Goal: Task Accomplishment & Management: Manage account settings

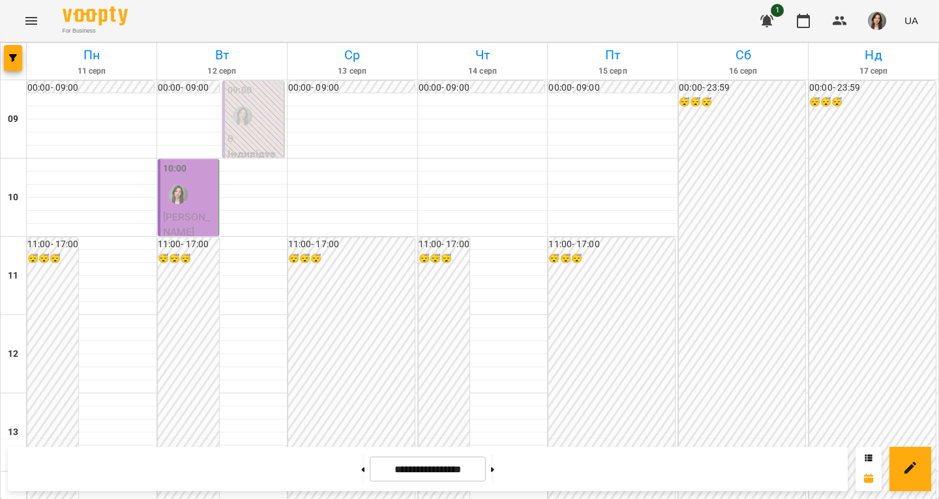
scroll to position [511, 0]
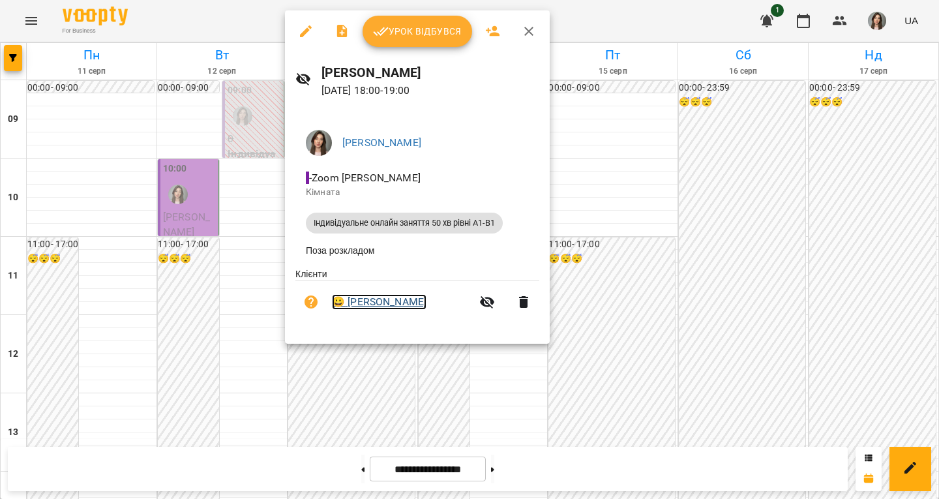
click at [359, 305] on link "😀 [PERSON_NAME]" at bounding box center [379, 302] width 95 height 16
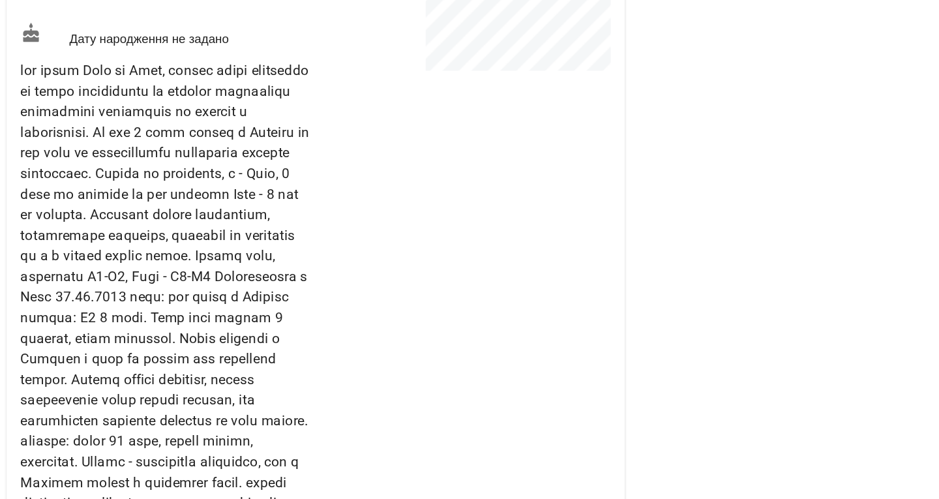
scroll to position [212, 0]
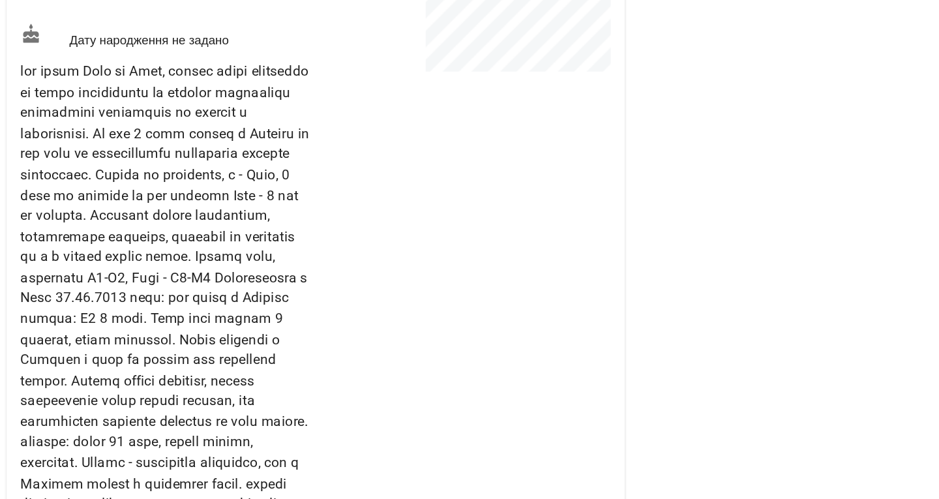
click at [145, 307] on span at bounding box center [124, 339] width 216 height 396
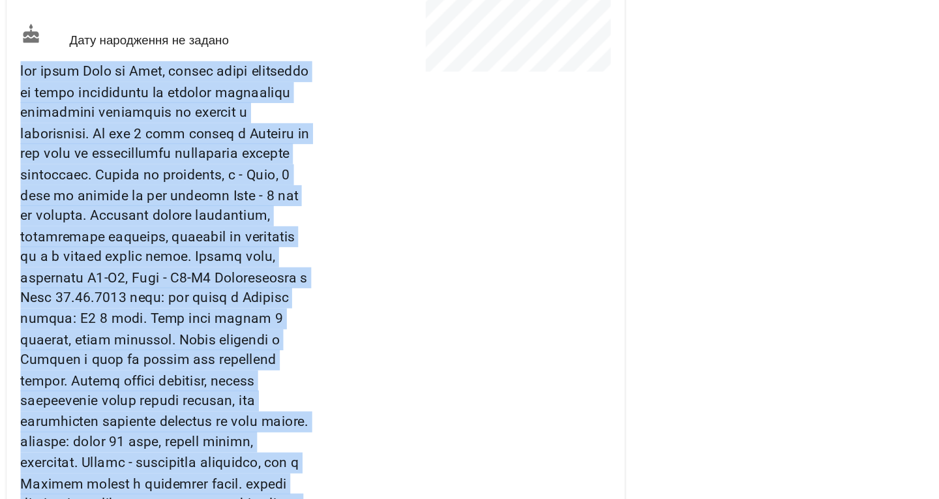
click at [145, 307] on span at bounding box center [124, 339] width 216 height 396
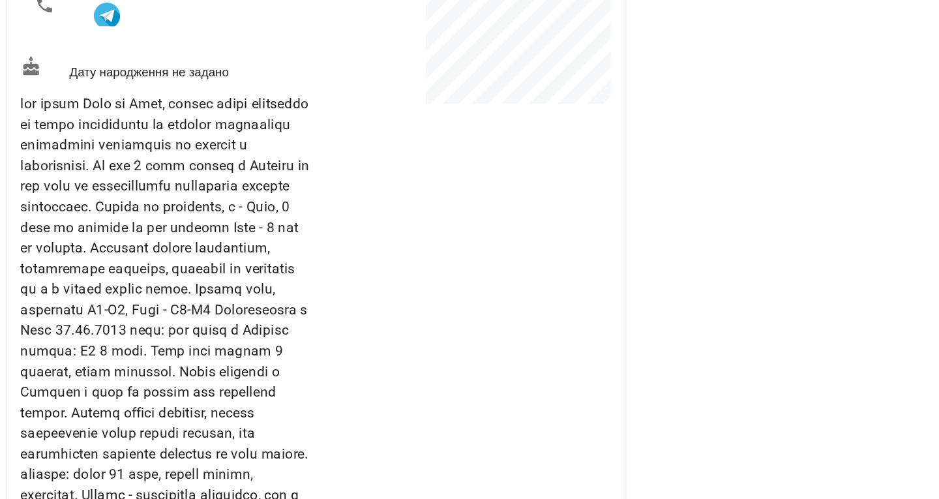
scroll to position [188, 0]
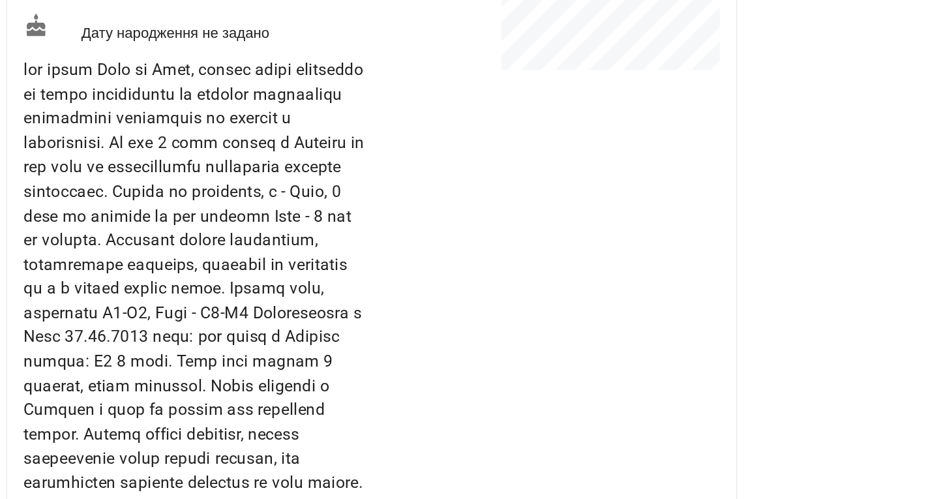
click at [133, 331] on span at bounding box center [124, 362] width 216 height 396
click at [140, 374] on span at bounding box center [124, 362] width 216 height 396
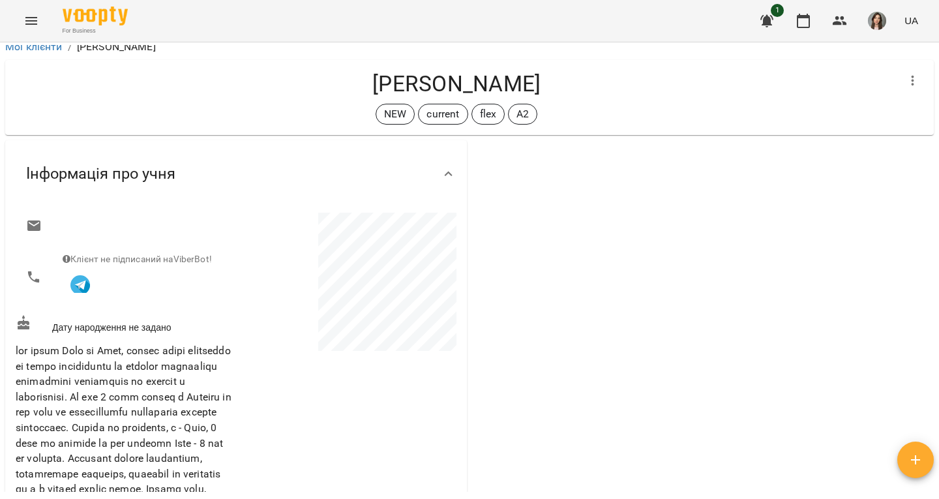
scroll to position [0, 0]
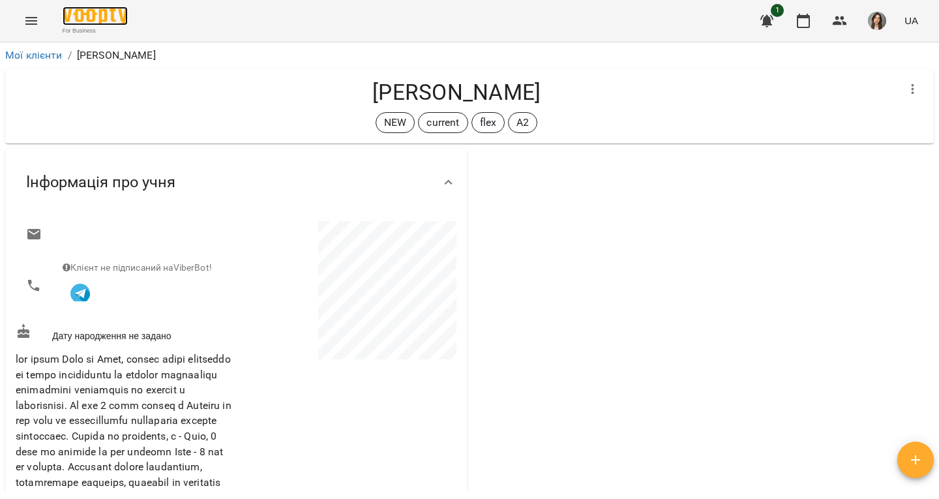
click at [80, 23] on img at bounding box center [95, 16] width 65 height 19
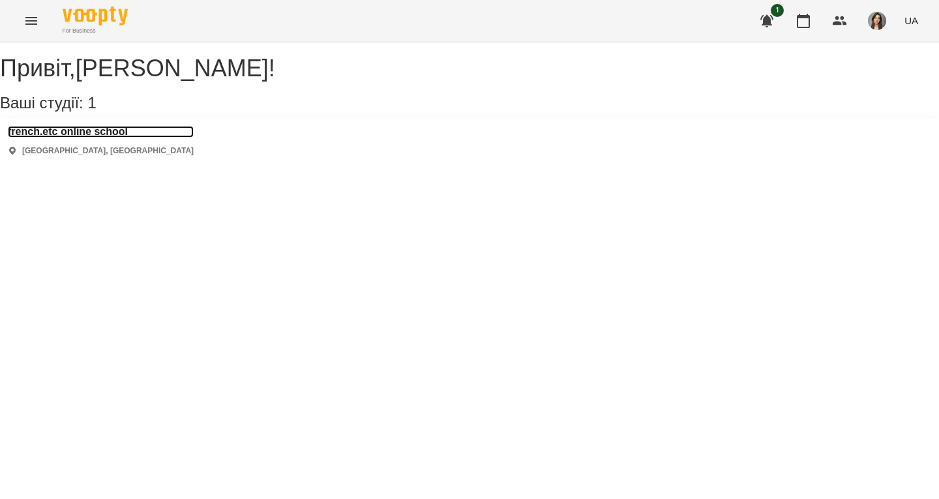
click at [119, 138] on h3 "french.etc online school" at bounding box center [101, 132] width 186 height 12
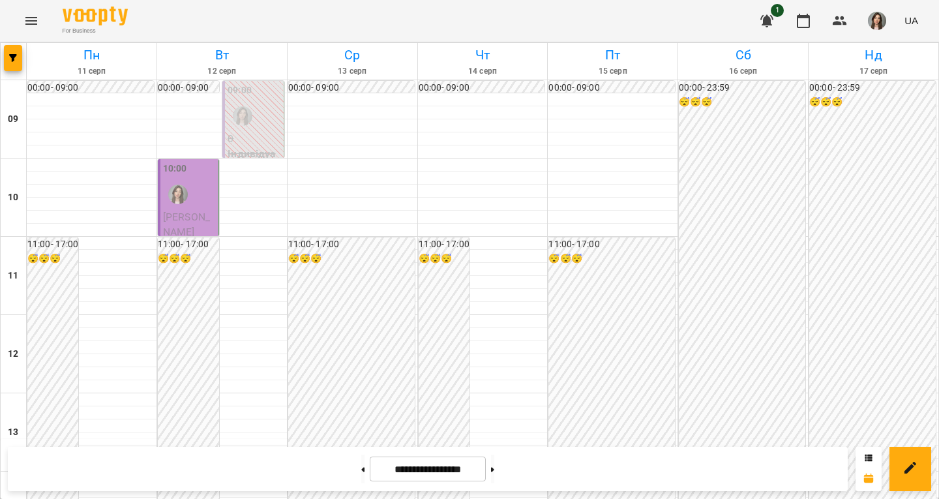
scroll to position [589, 0]
click at [550, 77] on h6 "15 серп" at bounding box center [613, 71] width 126 height 12
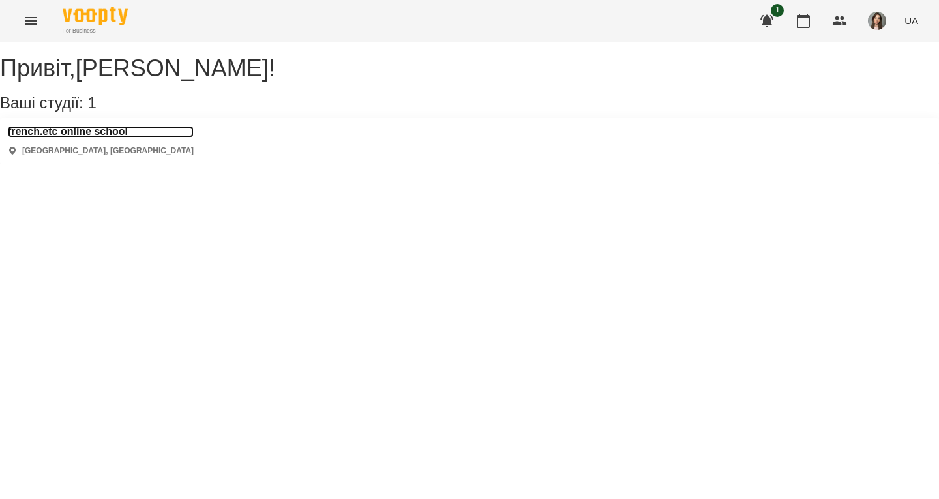
click at [113, 138] on h3 "french.etc online school" at bounding box center [101, 132] width 186 height 12
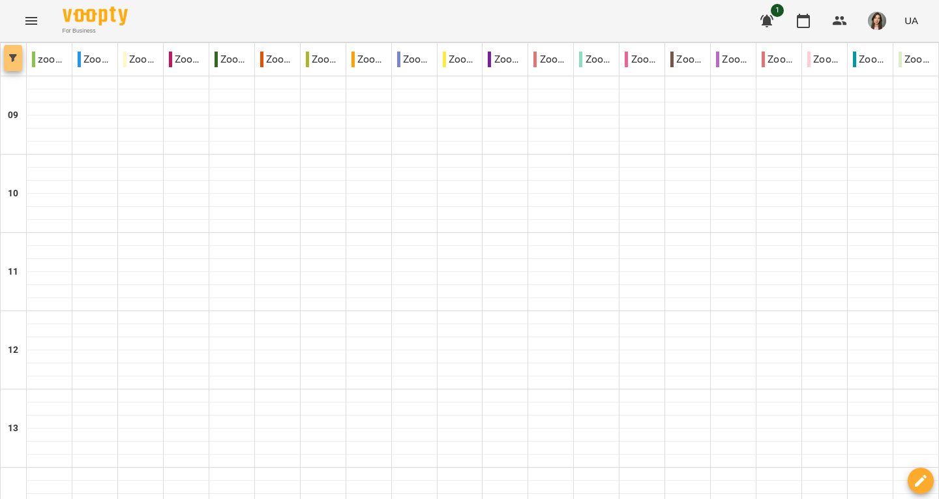
click at [13, 61] on icon "button" at bounding box center [13, 58] width 8 height 8
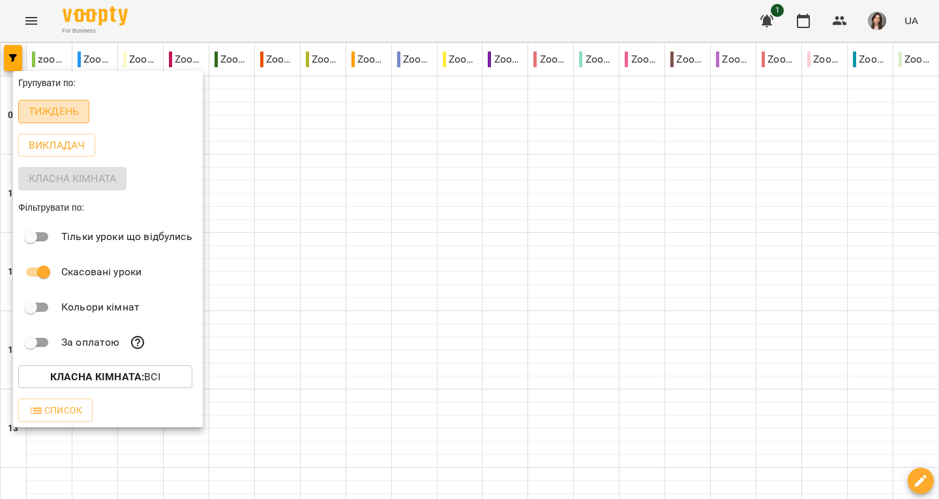
click at [48, 116] on p "Тиждень" at bounding box center [54, 112] width 50 height 16
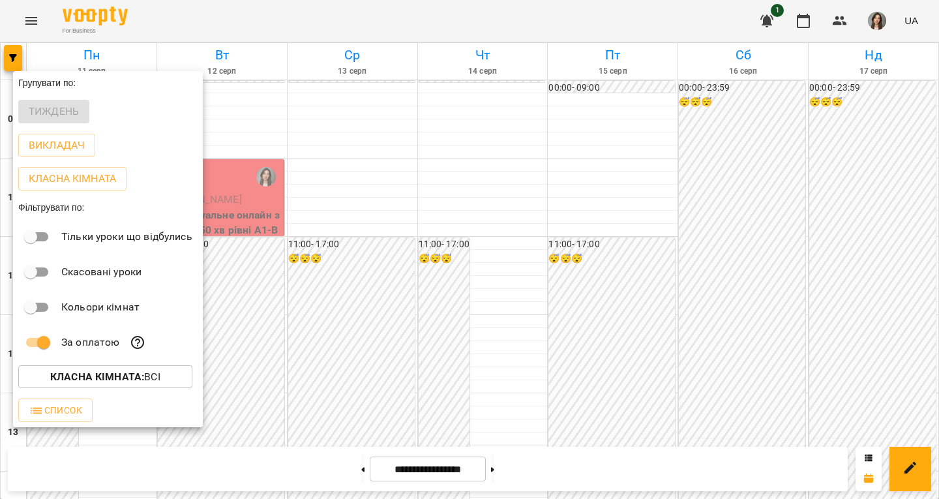
click at [222, 293] on div at bounding box center [469, 249] width 939 height 499
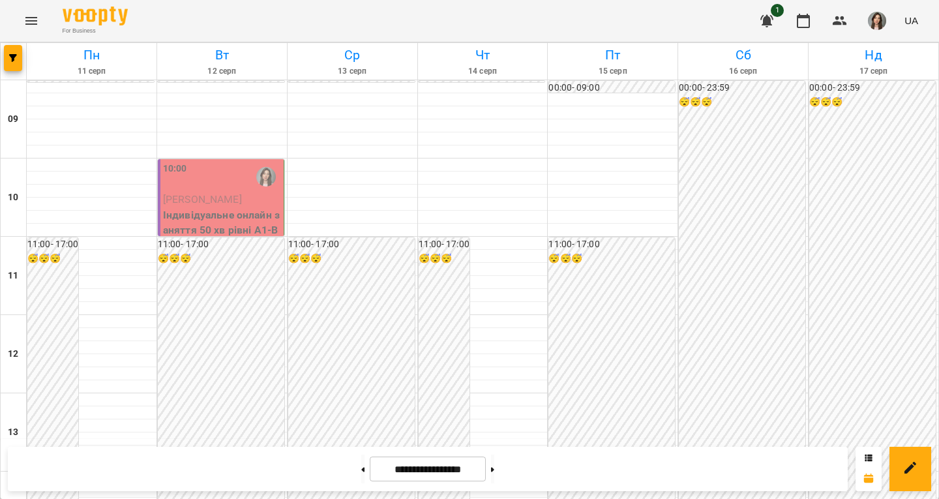
scroll to position [542, 0]
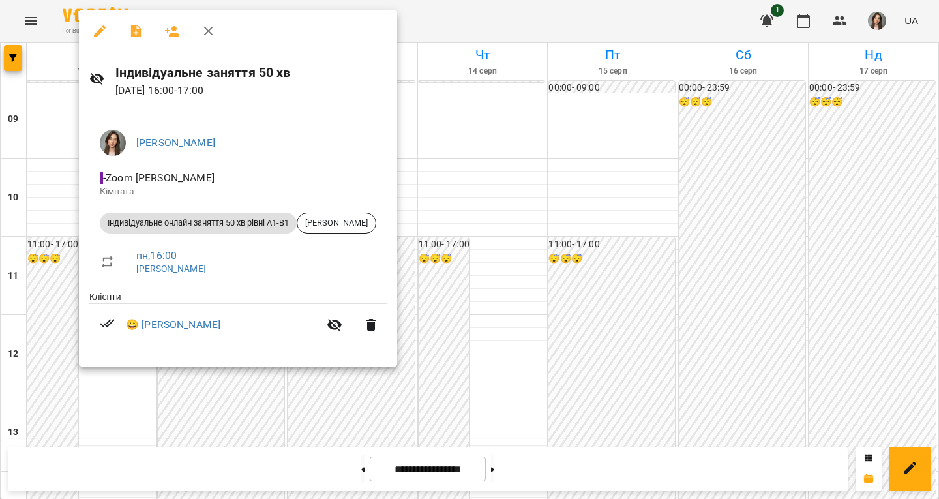
click at [501, 153] on div at bounding box center [469, 249] width 939 height 499
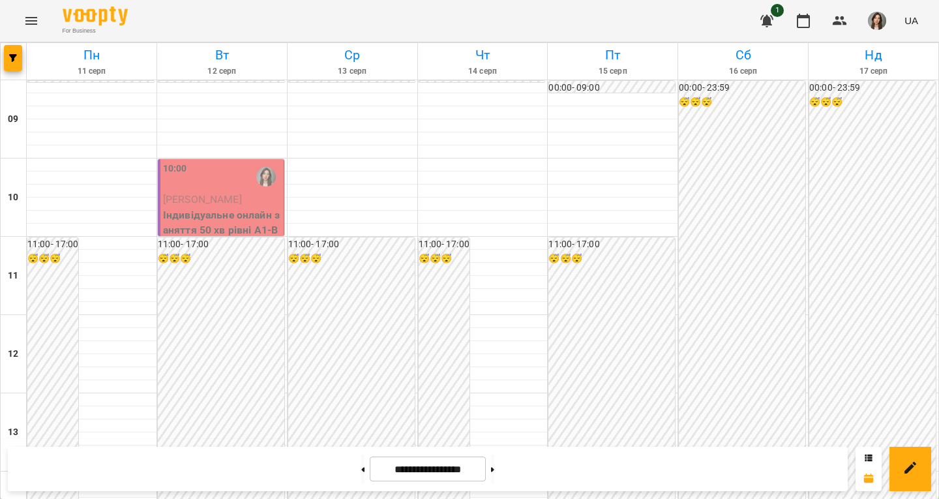
scroll to position [735, 0]
click at [361, 466] on button at bounding box center [362, 468] width 3 height 29
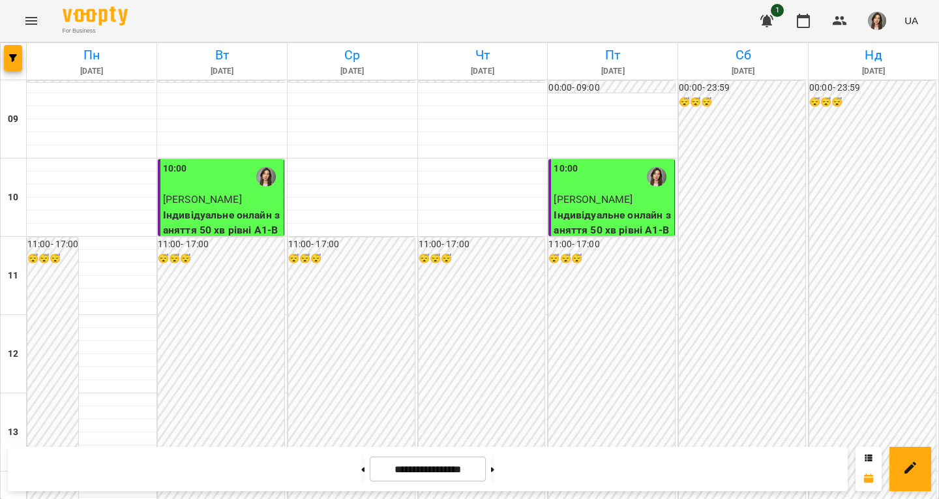
scroll to position [0, 0]
click at [361, 472] on button at bounding box center [362, 468] width 3 height 29
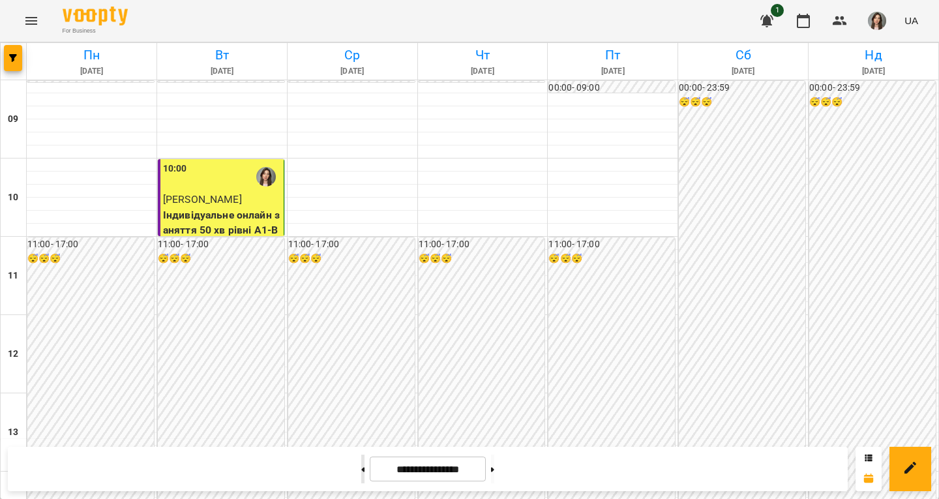
click at [361, 463] on button at bounding box center [362, 468] width 3 height 29
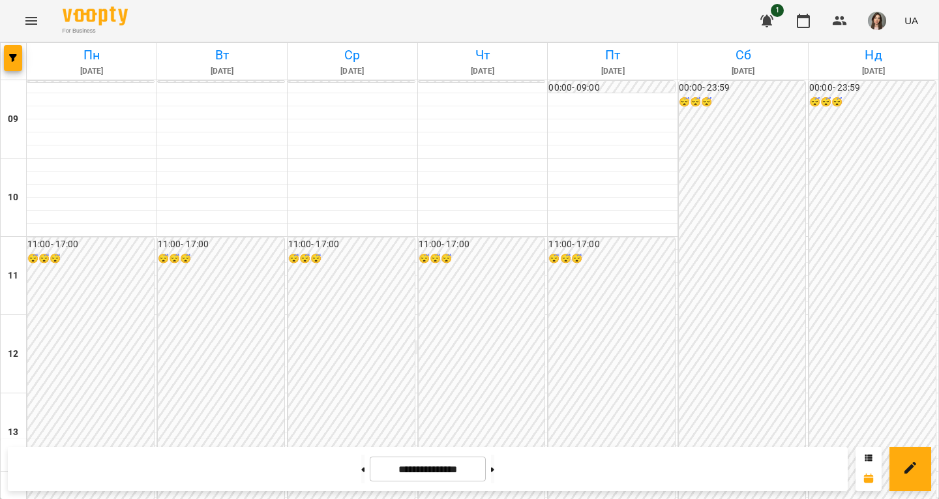
scroll to position [735, 0]
click at [494, 473] on button at bounding box center [492, 468] width 3 height 29
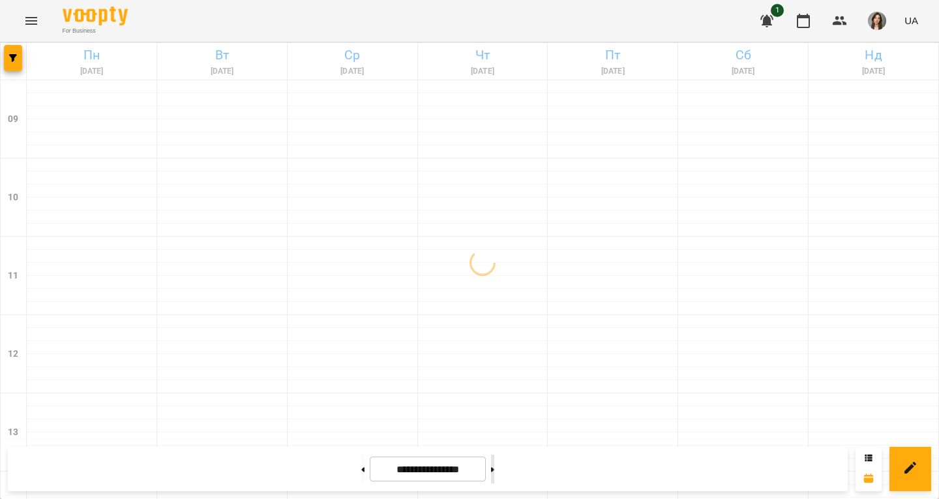
click at [494, 473] on button at bounding box center [492, 468] width 3 height 29
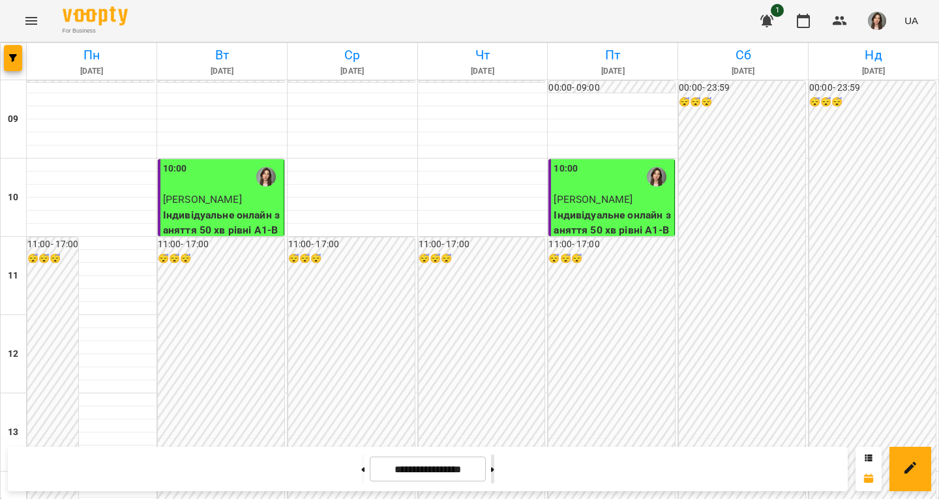
click at [494, 473] on button at bounding box center [492, 468] width 3 height 29
type input "**********"
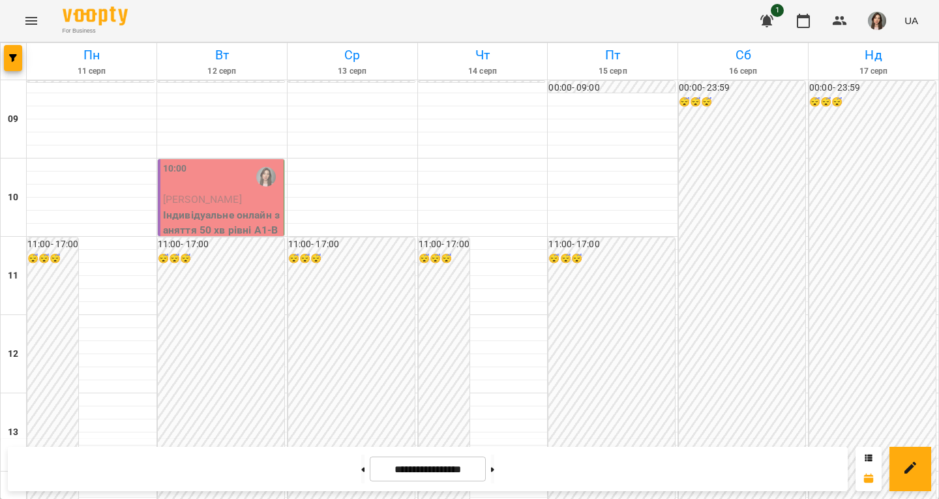
scroll to position [42, 0]
